Goal: Task Accomplishment & Management: Manage account settings

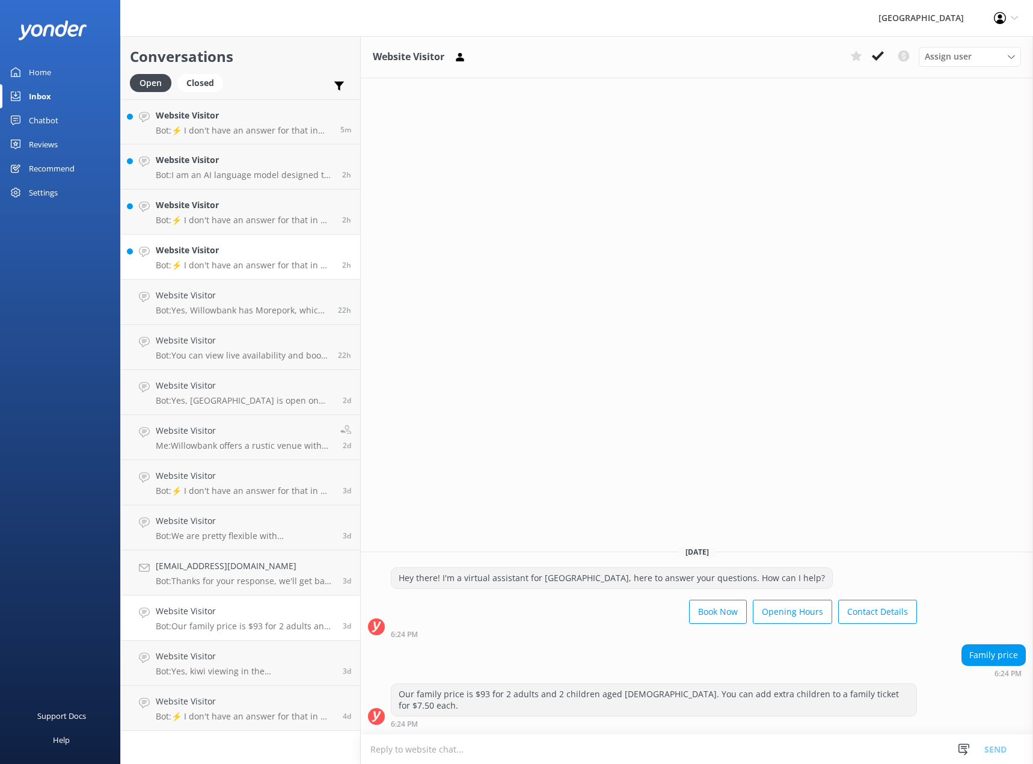
click at [204, 251] on h4 "Website Visitor" at bounding box center [244, 250] width 177 height 13
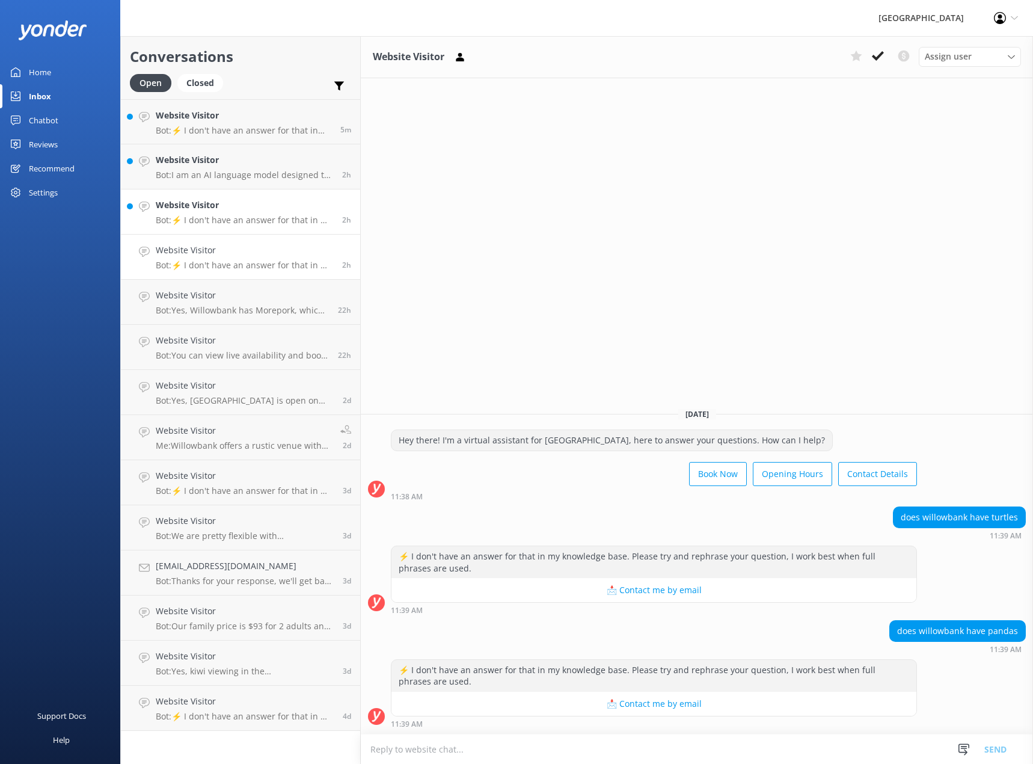
click at [233, 213] on div "Website Visitor Bot: ⚡ I don't have an answer for that in my knowledge base. Pl…" at bounding box center [244, 211] width 177 height 26
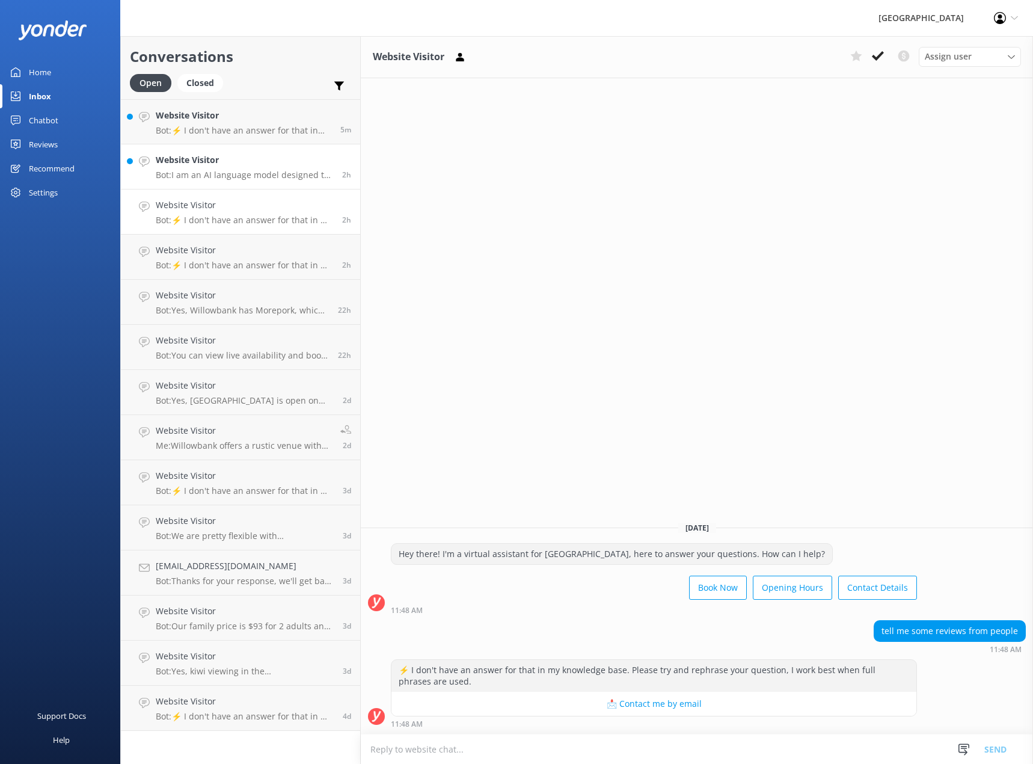
click at [217, 180] on p "Bot: I am an AI language model designed to answer your questions based on a kno…" at bounding box center [244, 175] width 177 height 11
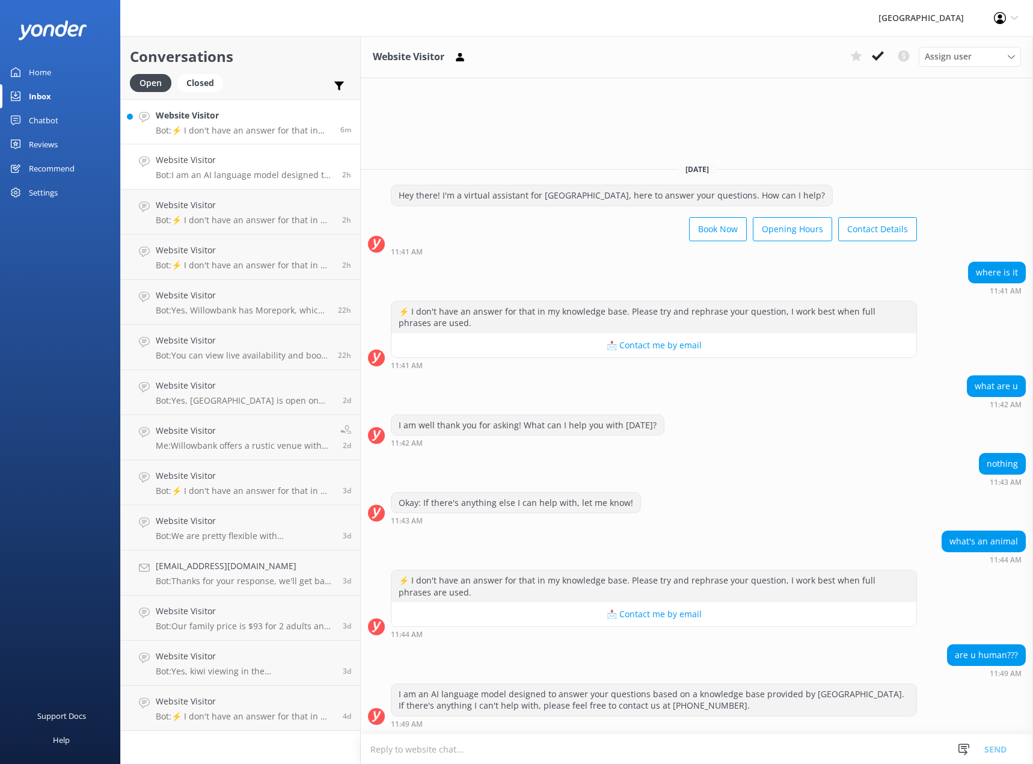
click at [240, 130] on p "Bot: ⚡ I don't have an answer for that in my knowledge base. Please try and rep…" at bounding box center [244, 130] width 176 height 11
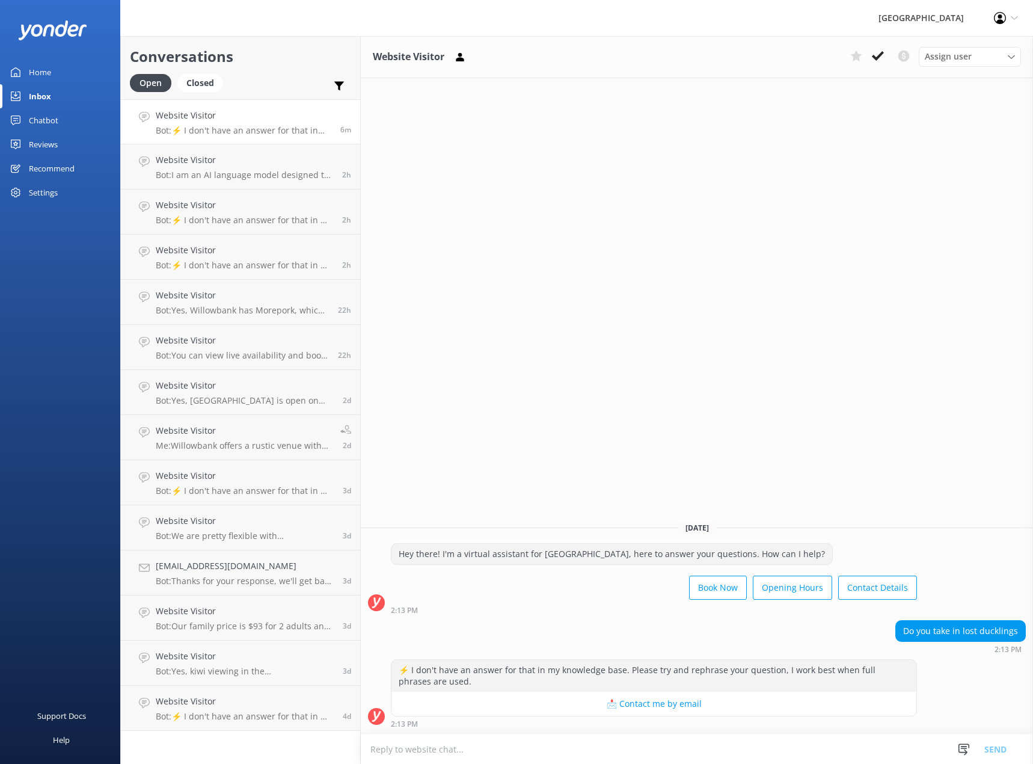
click at [53, 143] on div "Reviews" at bounding box center [43, 144] width 29 height 24
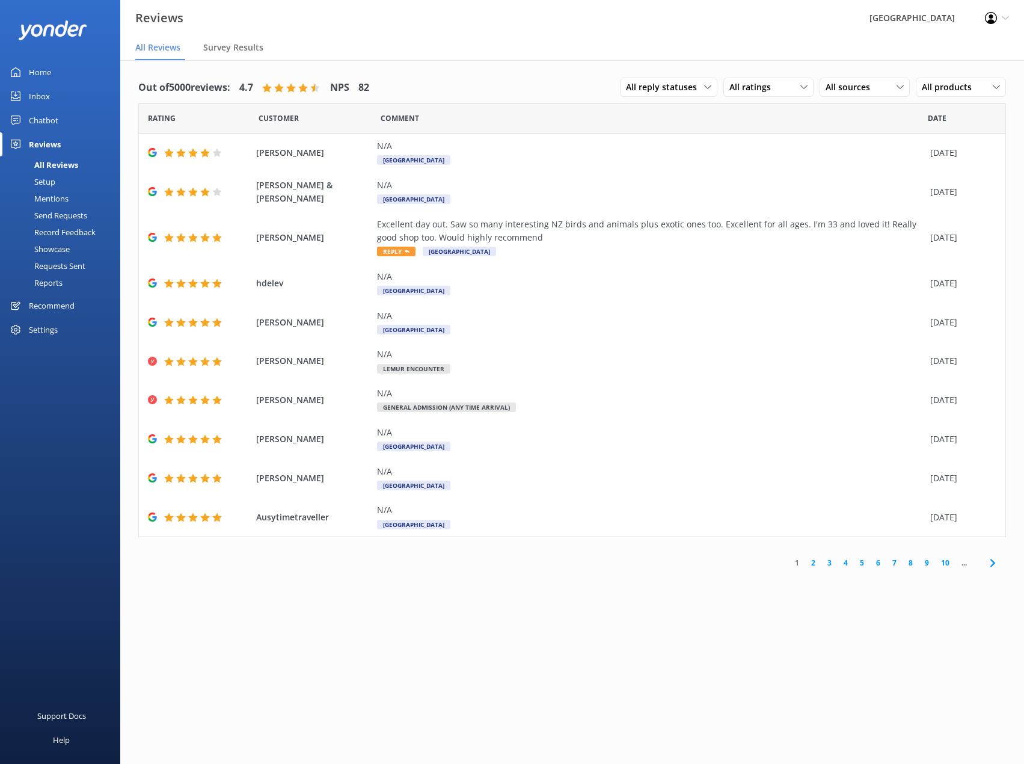
click at [810, 565] on link "2" at bounding box center [813, 562] width 16 height 11
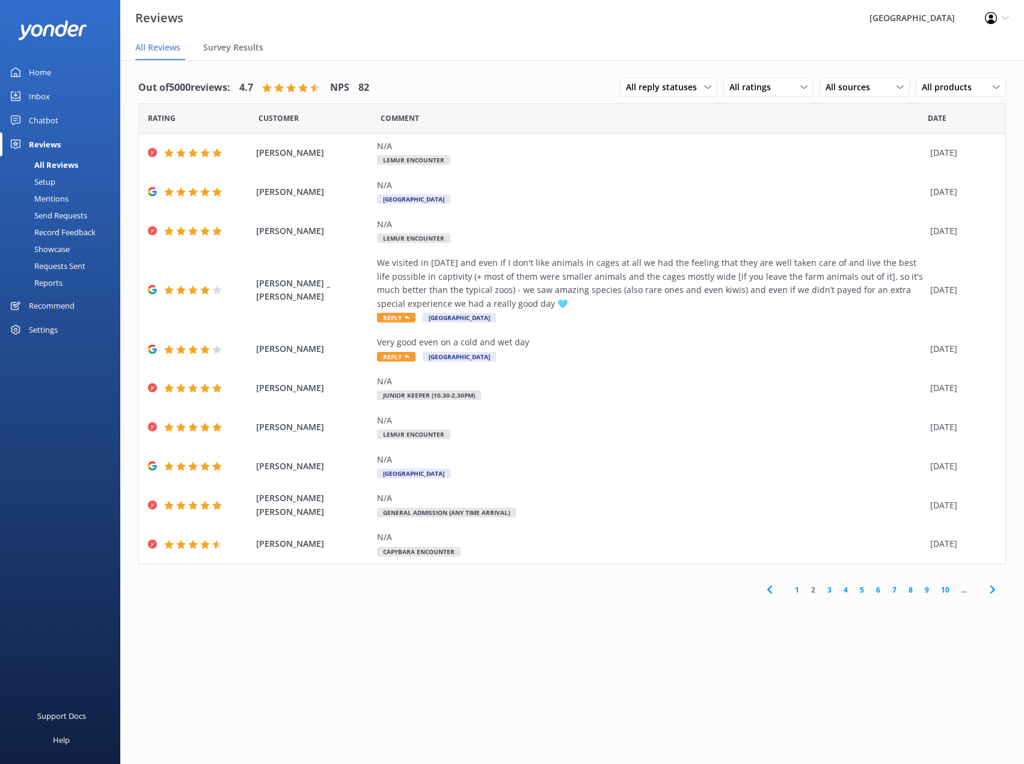
click at [793, 591] on link "1" at bounding box center [797, 589] width 16 height 11
